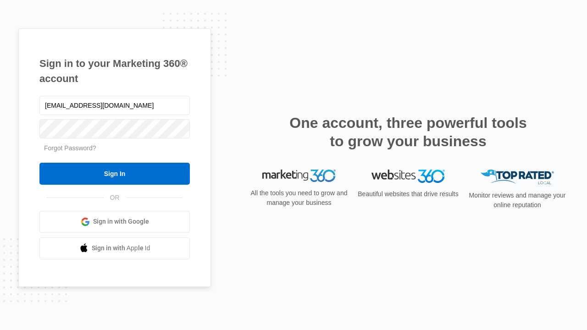
type input "[EMAIL_ADDRESS][DOMAIN_NAME]"
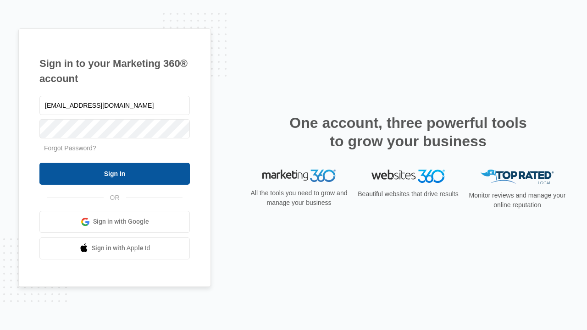
click at [115, 173] on input "Sign In" at bounding box center [114, 174] width 150 height 22
